Goal: Navigation & Orientation: Find specific page/section

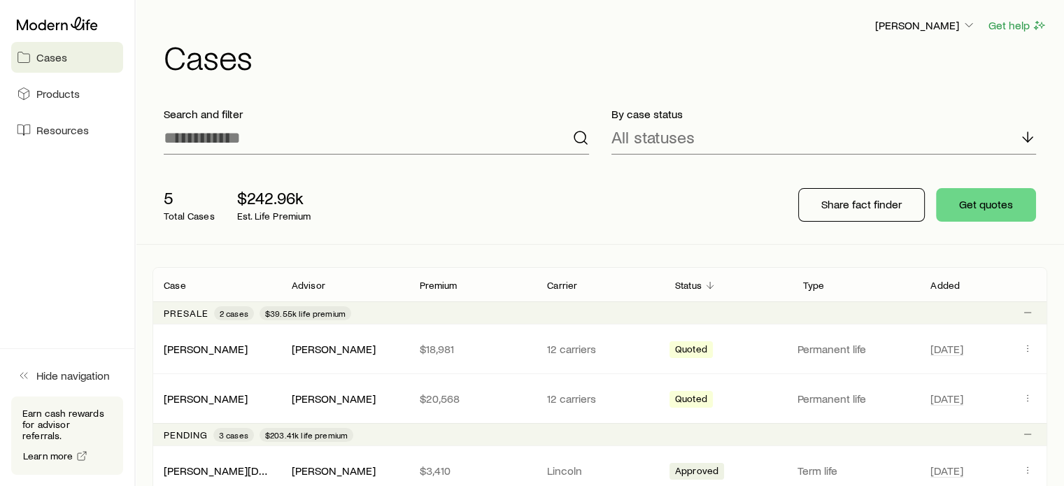
click at [55, 50] on span "Cases" at bounding box center [51, 57] width 31 height 14
click at [50, 57] on span "Cases" at bounding box center [51, 57] width 31 height 14
click at [938, 31] on p "[PERSON_NAME]" at bounding box center [925, 25] width 101 height 14
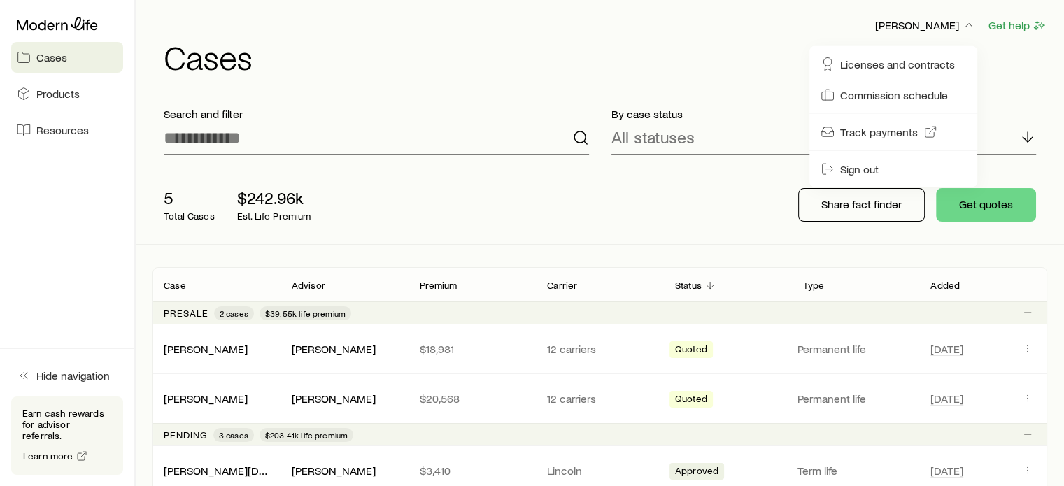
click at [746, 13] on div "[PERSON_NAME] Get help Cases" at bounding box center [600, 45] width 895 height 90
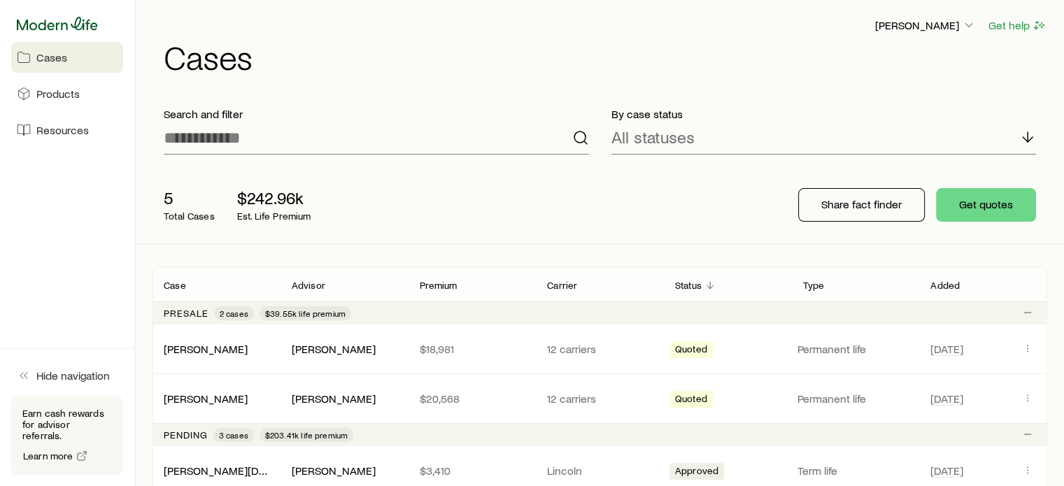
click at [78, 19] on icon at bounding box center [57, 23] width 81 height 13
click at [48, 61] on span "Cases" at bounding box center [51, 57] width 31 height 14
click at [71, 21] on icon at bounding box center [57, 24] width 81 height 14
click at [969, 27] on icon "button" at bounding box center [969, 25] width 14 height 14
click at [863, 22] on div "[PERSON_NAME] Get help" at bounding box center [606, 25] width 884 height 17
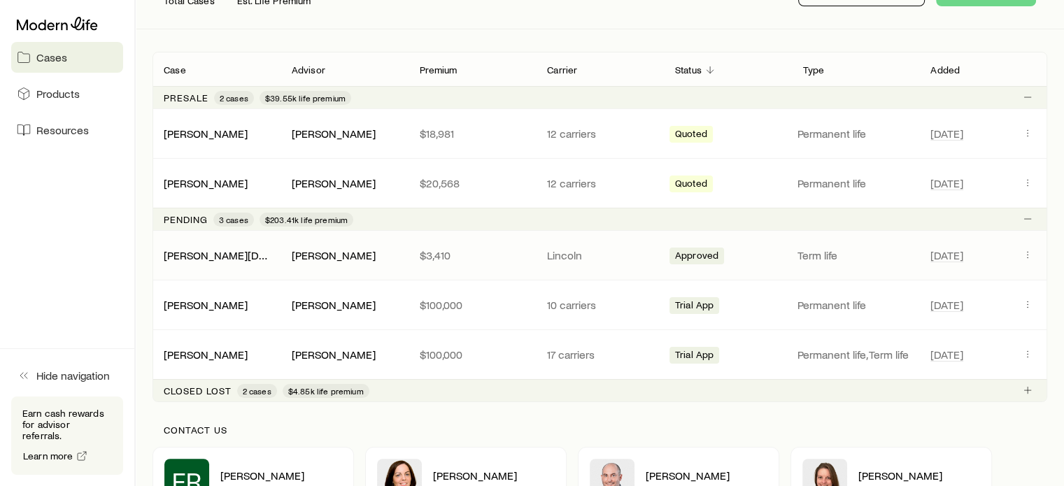
scroll to position [434, 0]
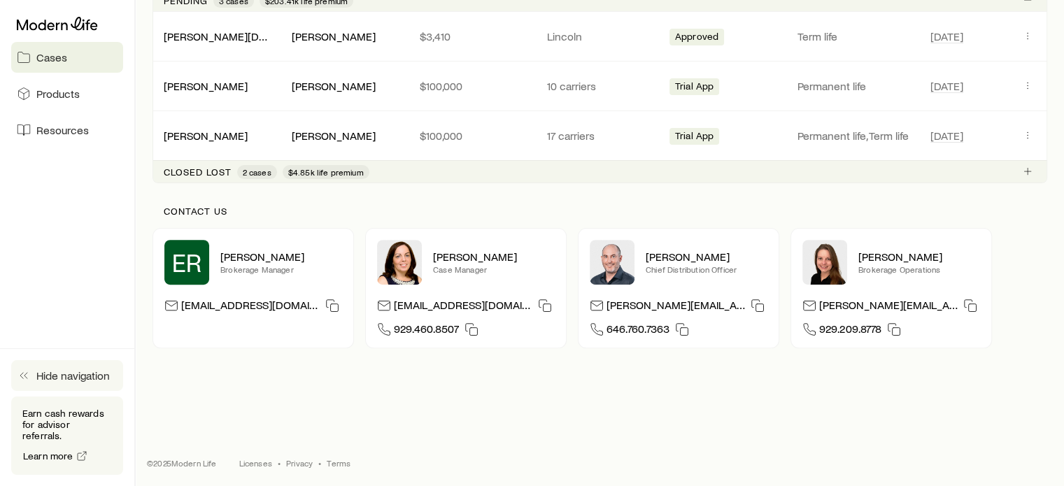
click at [41, 383] on span "Hide navigation" at bounding box center [72, 376] width 73 height 14
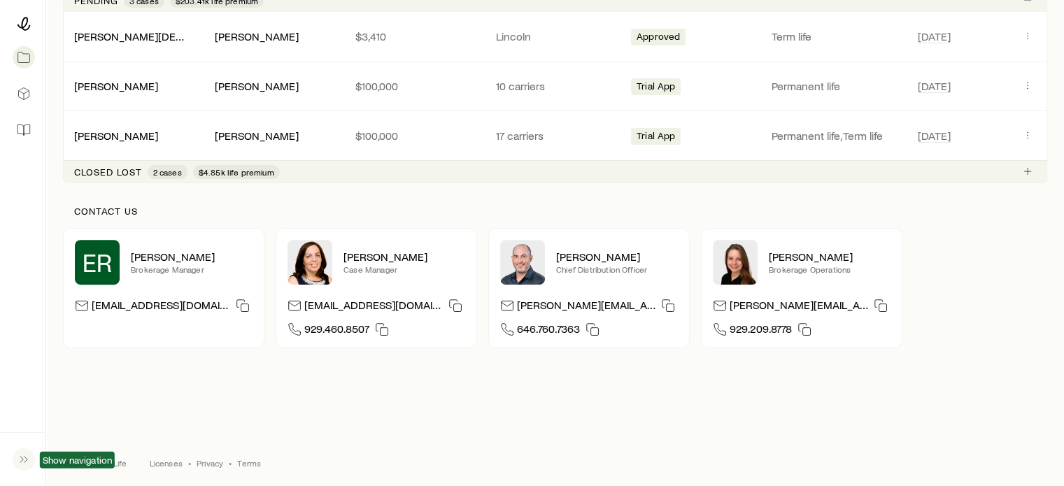
click at [17, 460] on icon "button" at bounding box center [24, 460] width 14 height 14
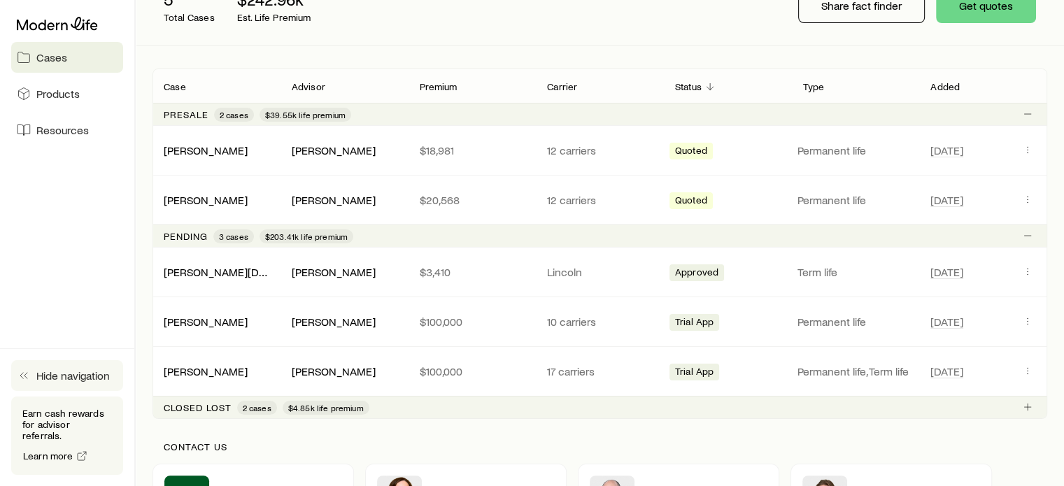
scroll to position [0, 0]
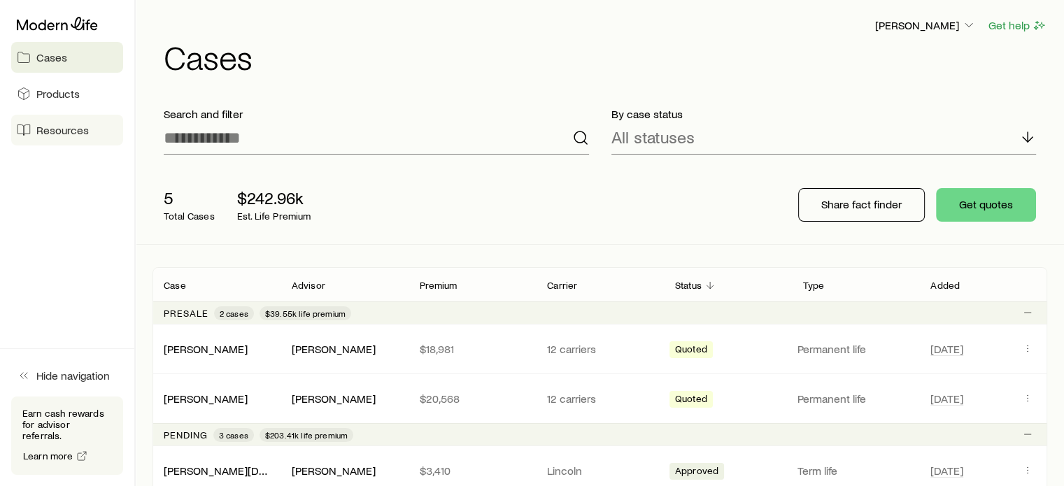
click at [49, 127] on span "Resources" at bounding box center [62, 130] width 52 height 14
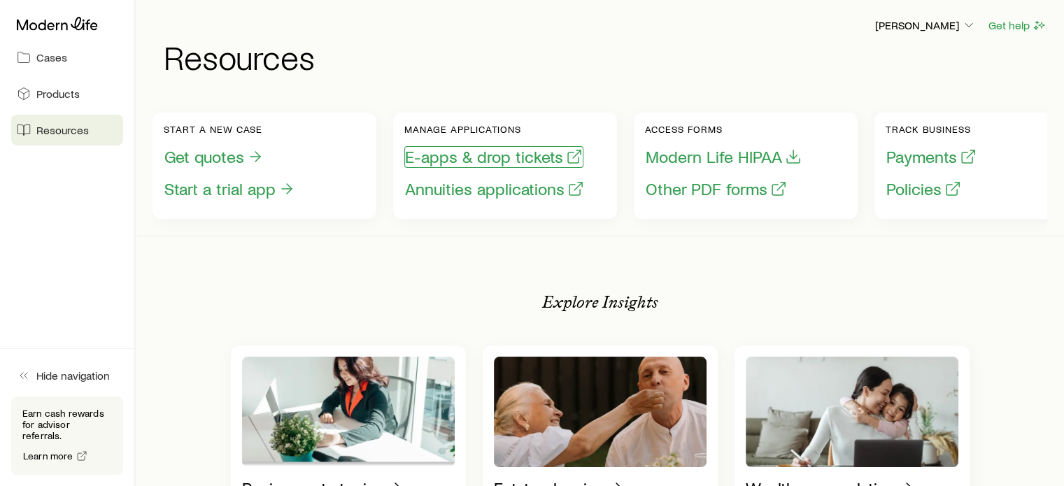
click at [455, 156] on button "E-apps & drop tickets" at bounding box center [493, 157] width 179 height 22
click at [471, 153] on button "E-apps & drop tickets" at bounding box center [493, 157] width 179 height 22
